Goal: Task Accomplishment & Management: Manage account settings

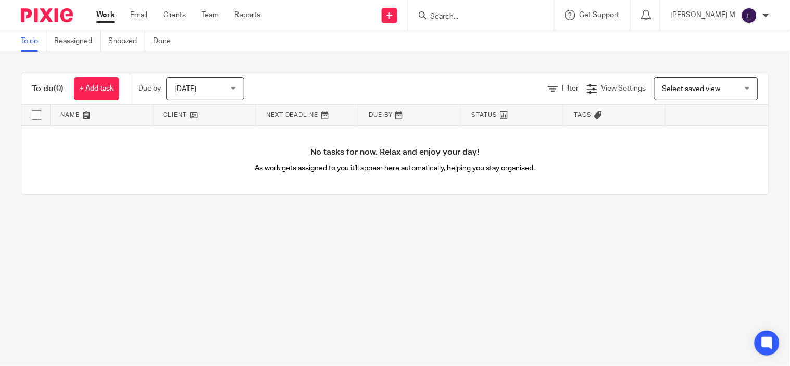
click at [459, 14] on input "Search" at bounding box center [476, 16] width 94 height 9
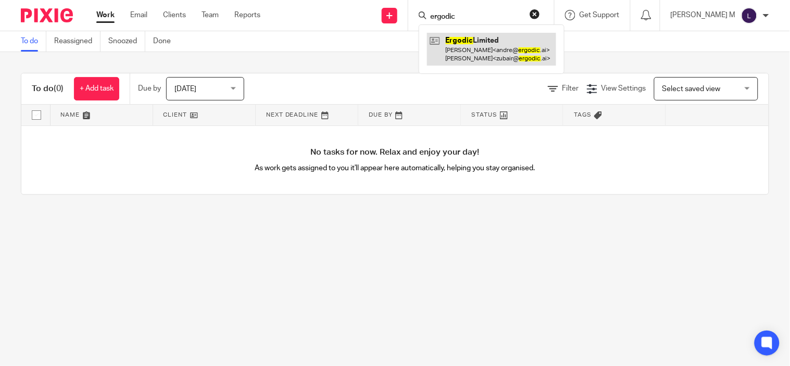
type input "ergodic"
click at [505, 51] on link at bounding box center [491, 49] width 129 height 32
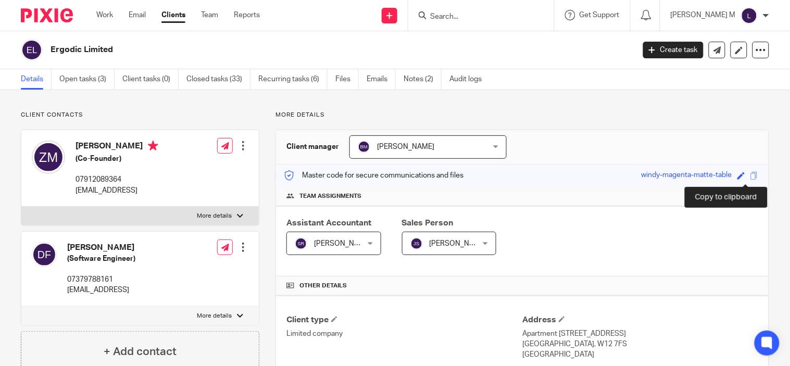
click at [750, 178] on span at bounding box center [754, 176] width 8 height 8
click at [746, 11] on img at bounding box center [749, 15] width 17 height 17
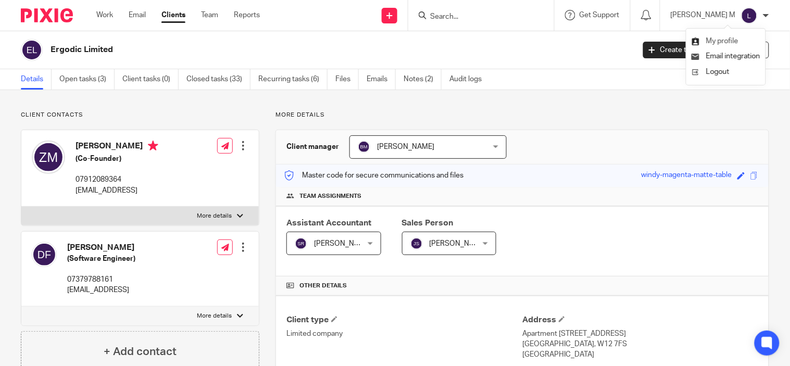
click at [700, 38] on link "My profile" at bounding box center [714, 40] width 47 height 7
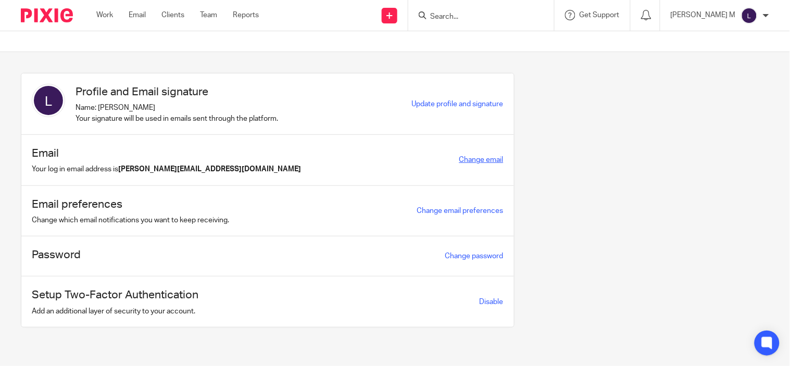
click at [503, 162] on link "Change email" at bounding box center [481, 159] width 44 height 7
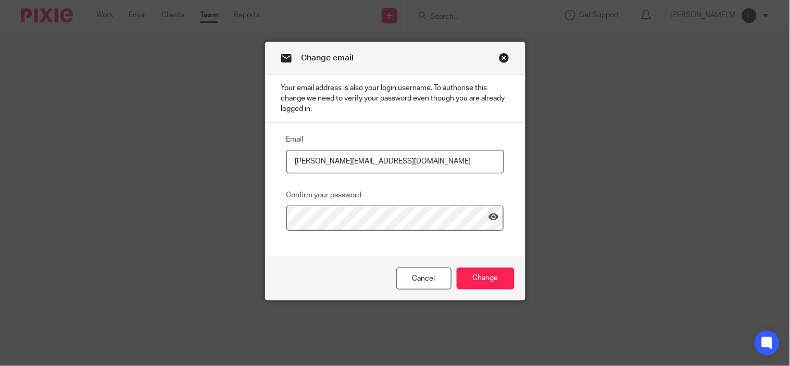
drag, startPoint x: 389, startPoint y: 166, endPoint x: 347, endPoint y: 168, distance: 42.2
click at [347, 168] on input "loganathan.m@therisegroup.co.uk" at bounding box center [395, 161] width 218 height 23
type input "loganathan.m@riseaccounting.co.uk"
click at [493, 222] on icon at bounding box center [493, 217] width 10 height 10
click at [474, 280] on input "Change" at bounding box center [486, 279] width 58 height 22
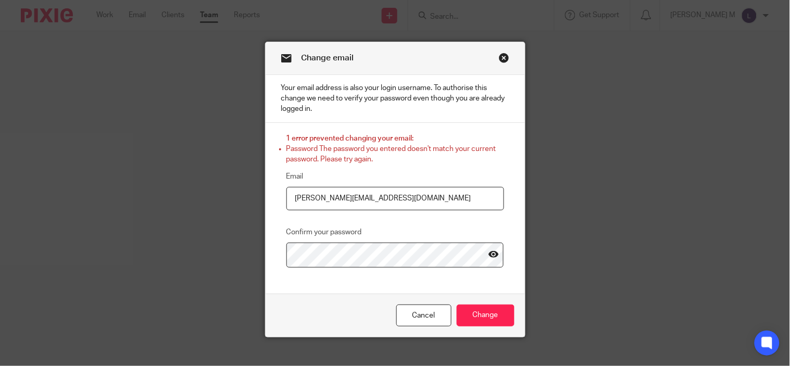
click at [488, 258] on icon at bounding box center [493, 254] width 10 height 10
click at [471, 320] on input "Change" at bounding box center [486, 316] width 58 height 22
click at [500, 58] on link "Close this dialog window" at bounding box center [504, 60] width 10 height 14
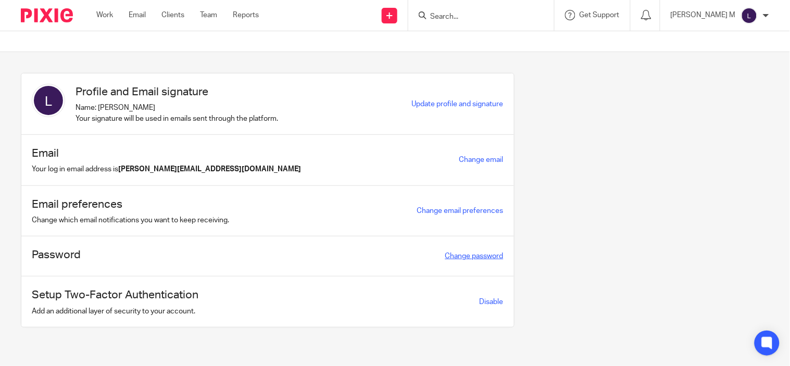
click at [503, 260] on link "Change password" at bounding box center [474, 256] width 58 height 7
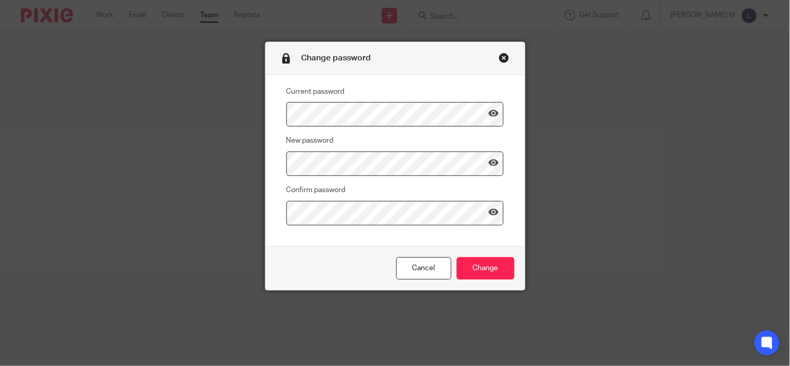
click at [499, 60] on link "Close this dialog window" at bounding box center [504, 60] width 10 height 14
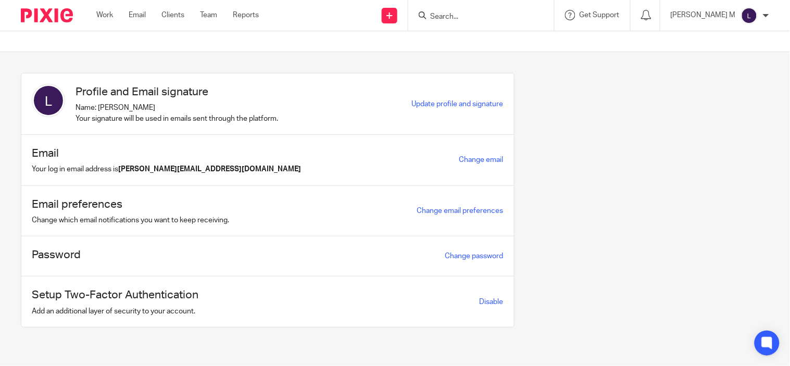
click at [751, 11] on img at bounding box center [749, 15] width 17 height 17
click at [514, 272] on div "Password Change password" at bounding box center [267, 256] width 493 height 40
click at [67, 252] on div "Password Change password" at bounding box center [267, 256] width 493 height 40
click at [503, 260] on link "Change password" at bounding box center [474, 256] width 58 height 7
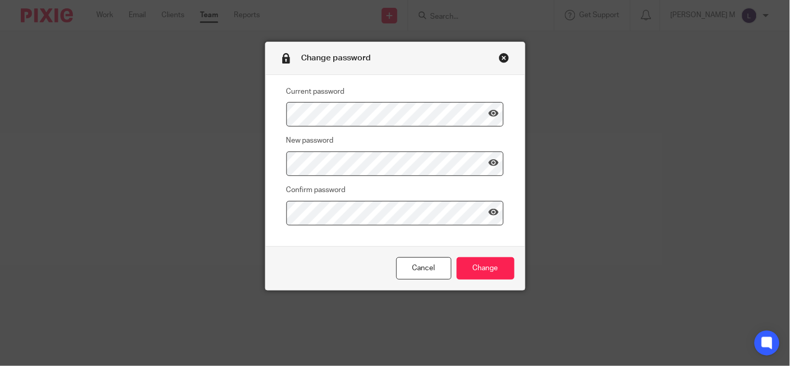
click at [499, 56] on link "Close this dialog window" at bounding box center [504, 60] width 10 height 14
